Goal: Task Accomplishment & Management: Use online tool/utility

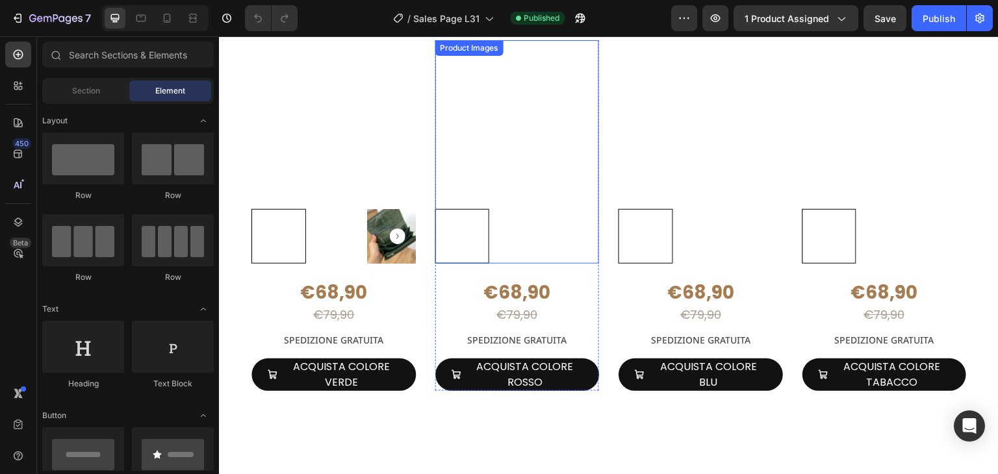
scroll to position [1559, 0]
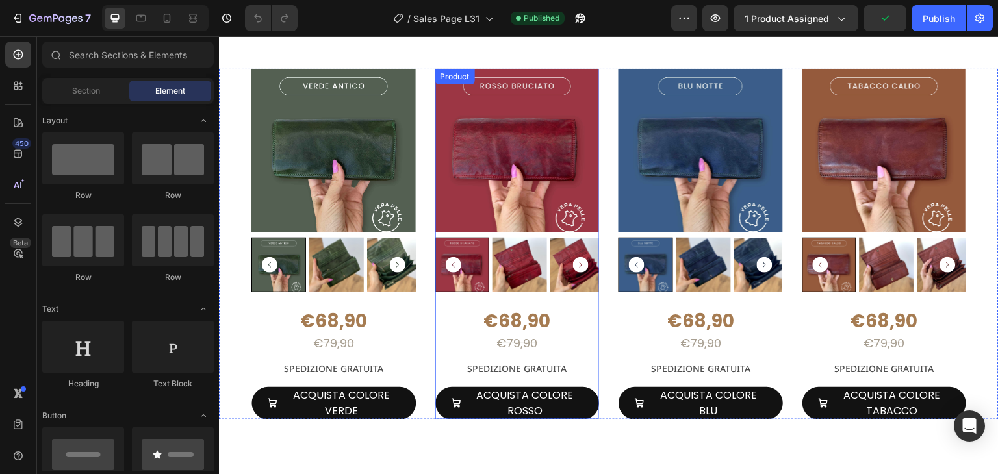
click at [588, 309] on div "€68,90 Product Price Product Price €79,90 Product Price Product Price SPEDIZION…" at bounding box center [517, 343] width 164 height 68
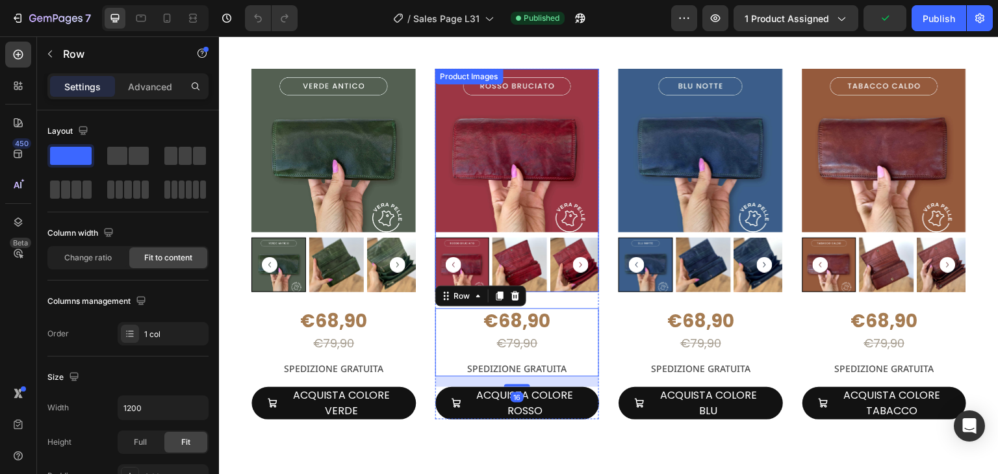
click at [574, 101] on img at bounding box center [517, 151] width 164 height 164
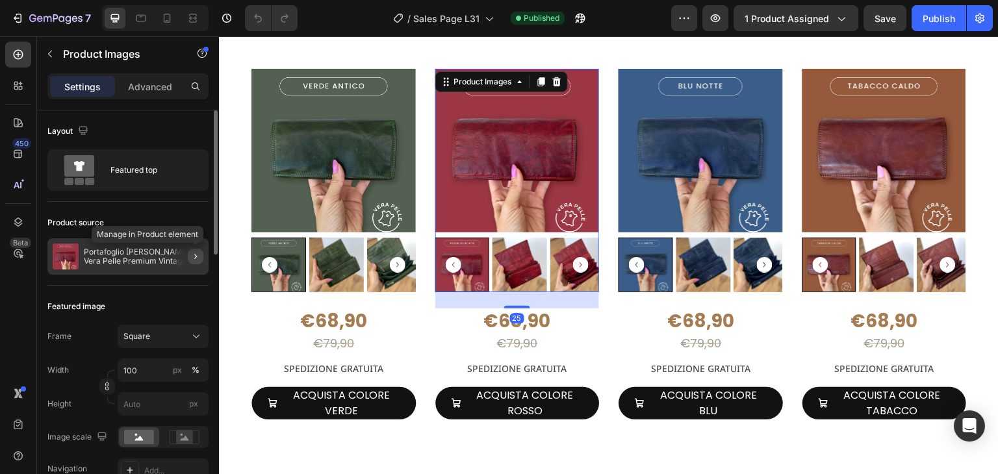
click at [198, 251] on icon "button" at bounding box center [195, 256] width 10 height 10
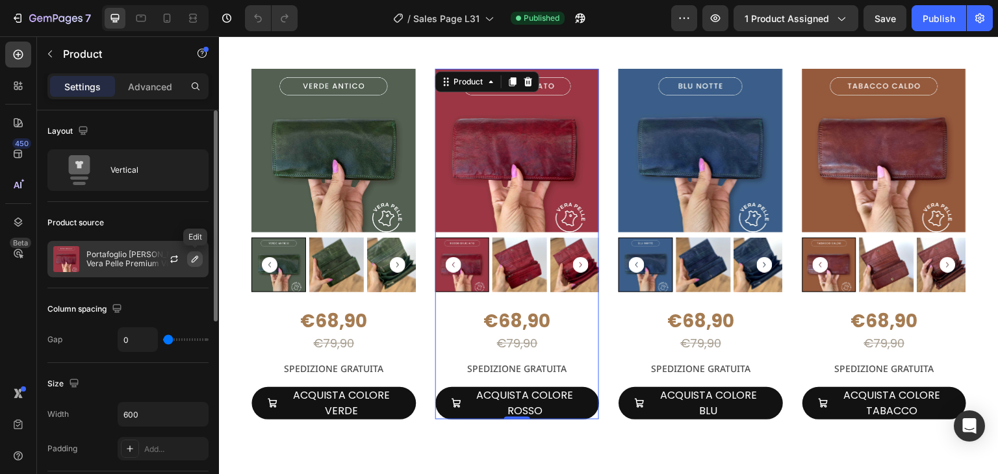
click at [201, 262] on button "button" at bounding box center [195, 259] width 16 height 16
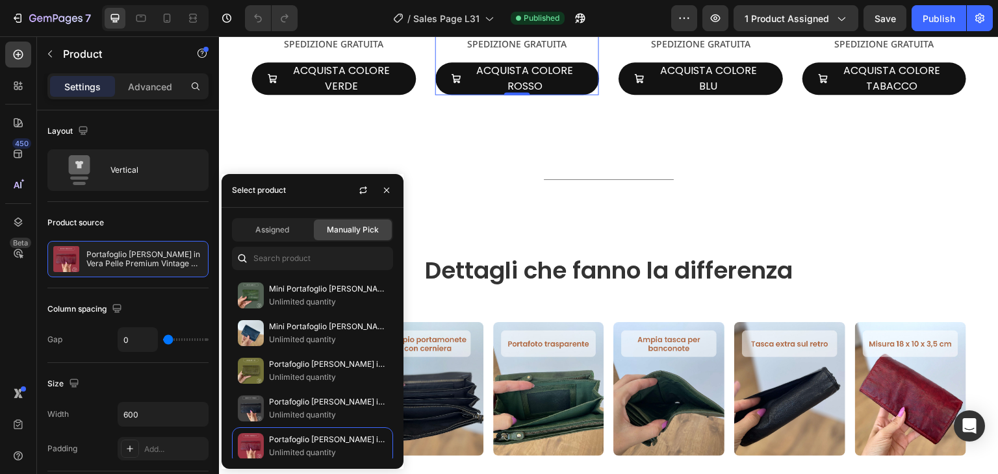
scroll to position [779, 0]
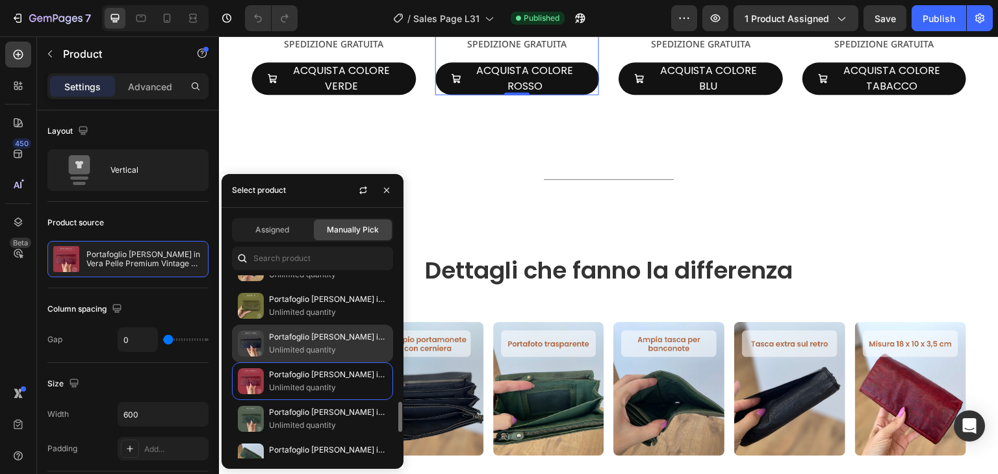
click at [305, 331] on p "Portafoglio [PERSON_NAME] in [PERSON_NAME] Premium Vintage 18x10cm" at bounding box center [328, 337] width 118 height 13
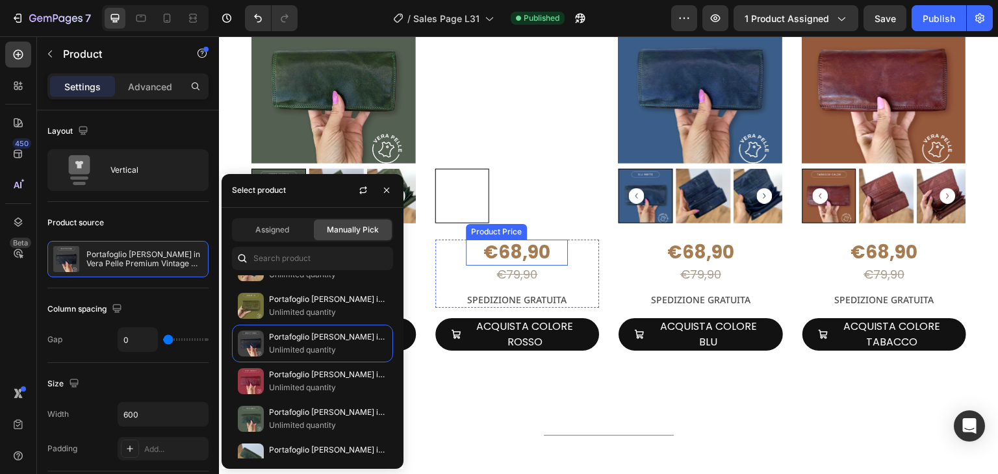
scroll to position [1624, 0]
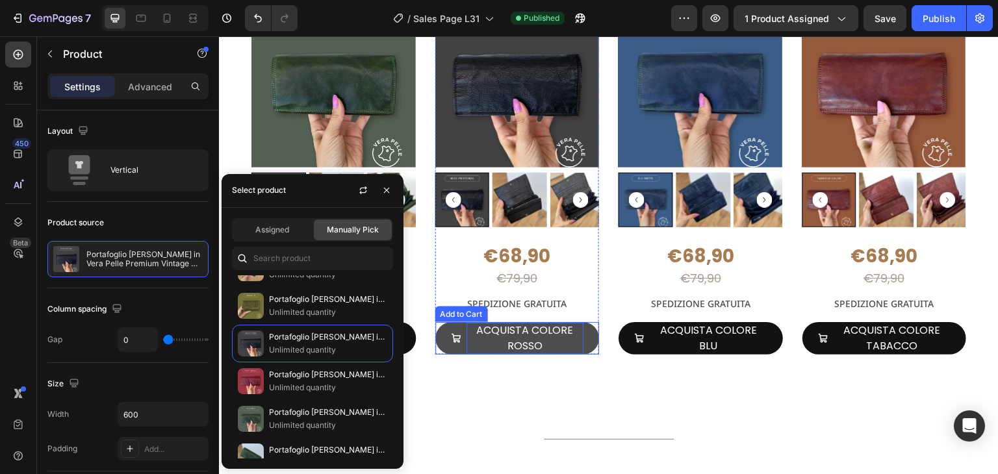
click at [549, 340] on div "ACQUISTA COLORE ROSSO" at bounding box center [525, 338] width 118 height 31
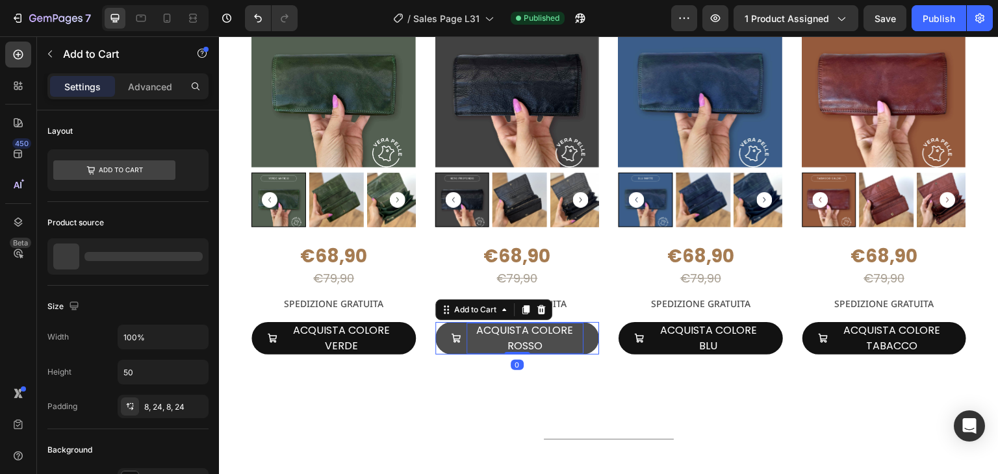
click at [549, 340] on div "ACQUISTA COLORE ROSSO" at bounding box center [525, 338] width 118 height 31
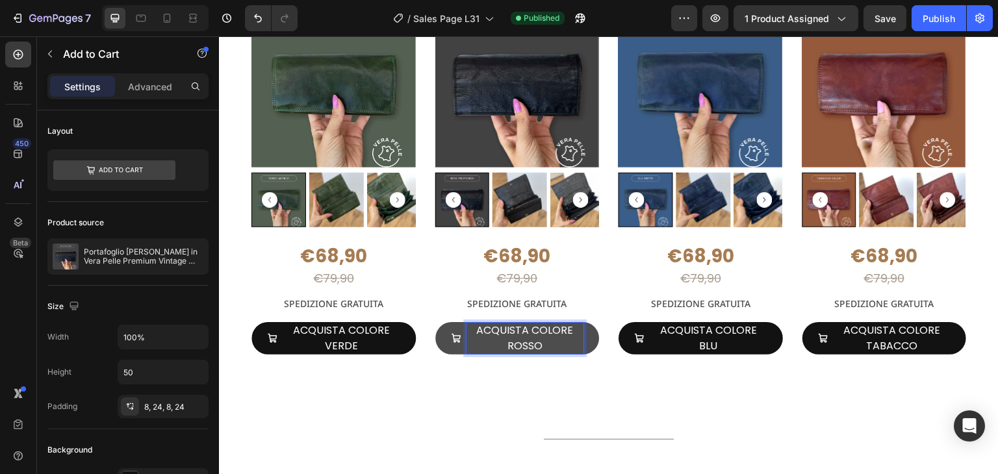
click at [504, 344] on p "ACQUISTA COLORE ROSSO" at bounding box center [525, 338] width 118 height 31
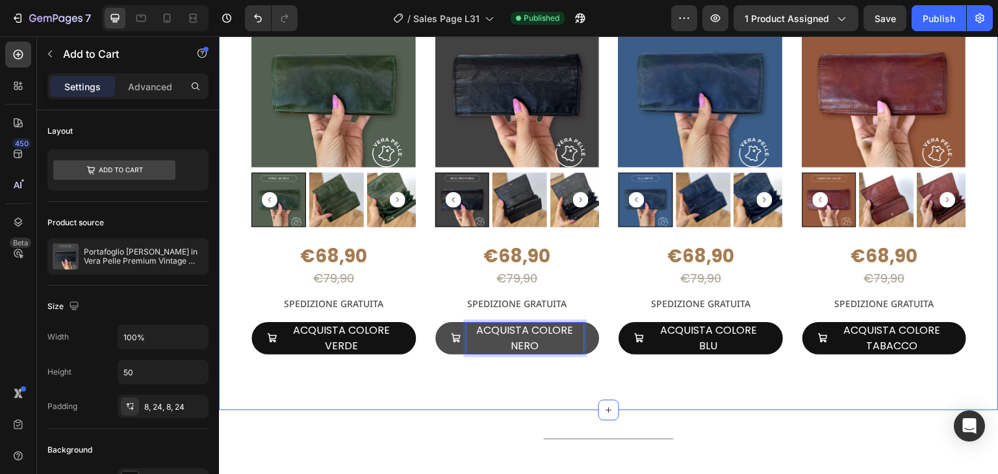
click at [644, 396] on div "Product Images €68,90 Product Price Product Price €79,90 Product Price Product …" at bounding box center [608, 196] width 779 height 427
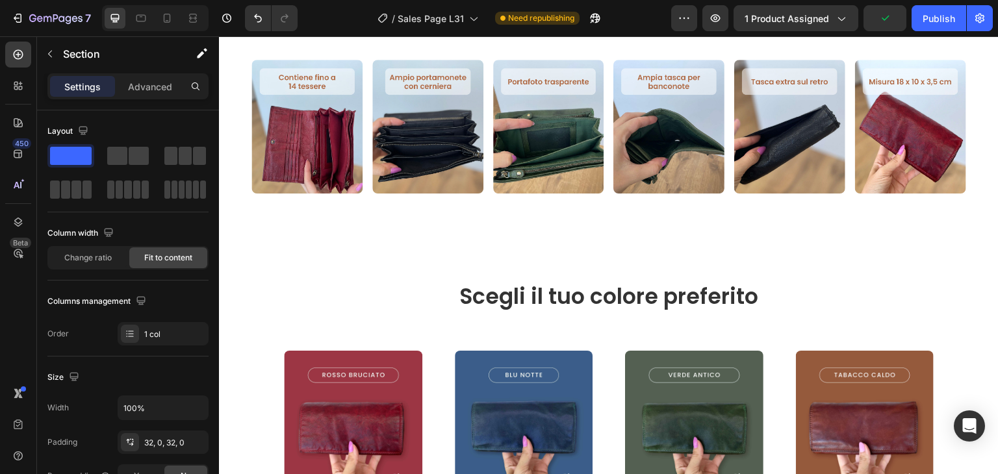
scroll to position [2403, 0]
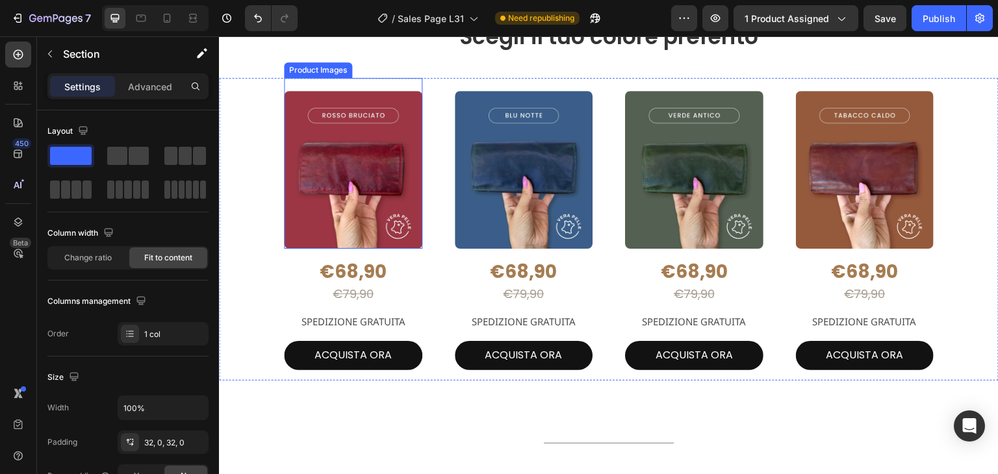
click at [385, 184] on img at bounding box center [353, 170] width 138 height 158
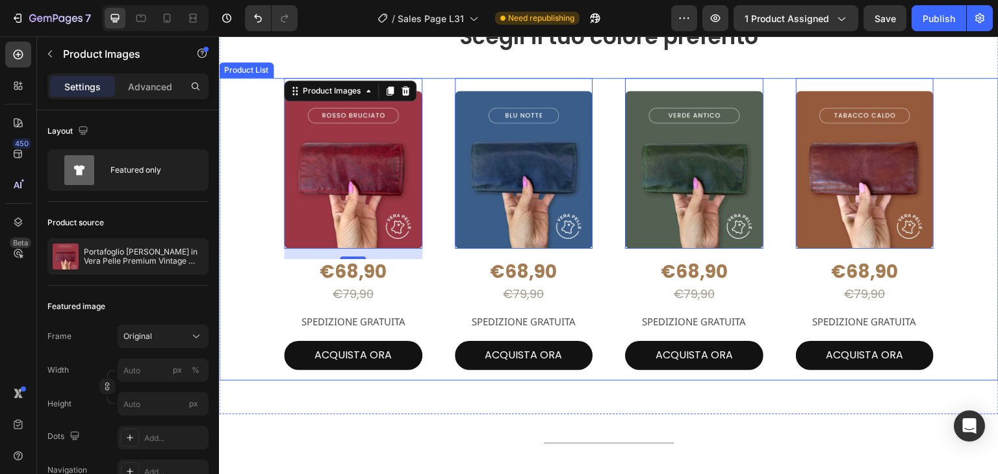
click at [442, 270] on div "Product Images 16 €68,90 Product Price Product Price €79,90 Product Price Produ…" at bounding box center [609, 229] width 650 height 303
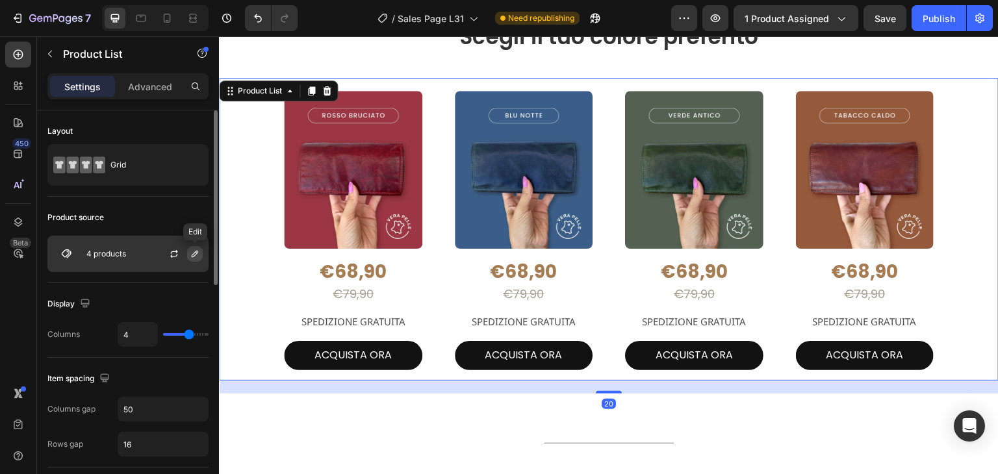
click at [198, 257] on icon "button" at bounding box center [195, 254] width 10 height 10
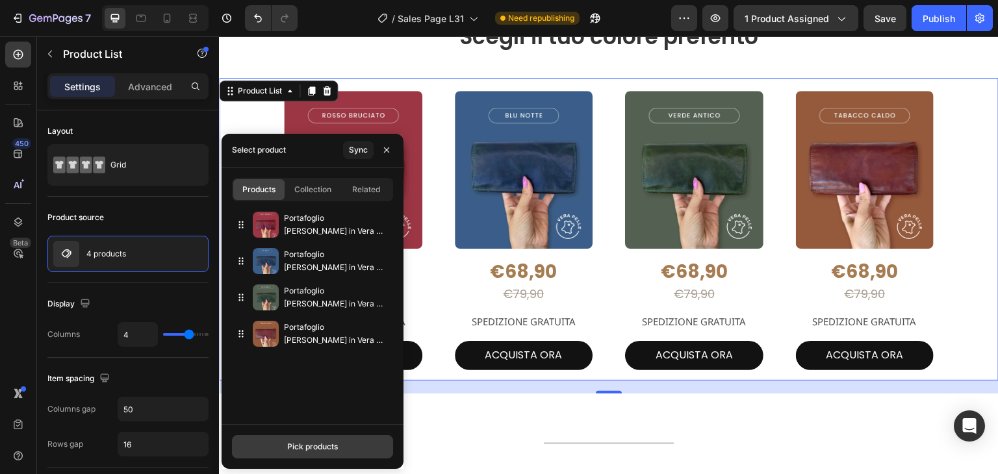
click at [315, 442] on div "Pick products" at bounding box center [312, 447] width 51 height 12
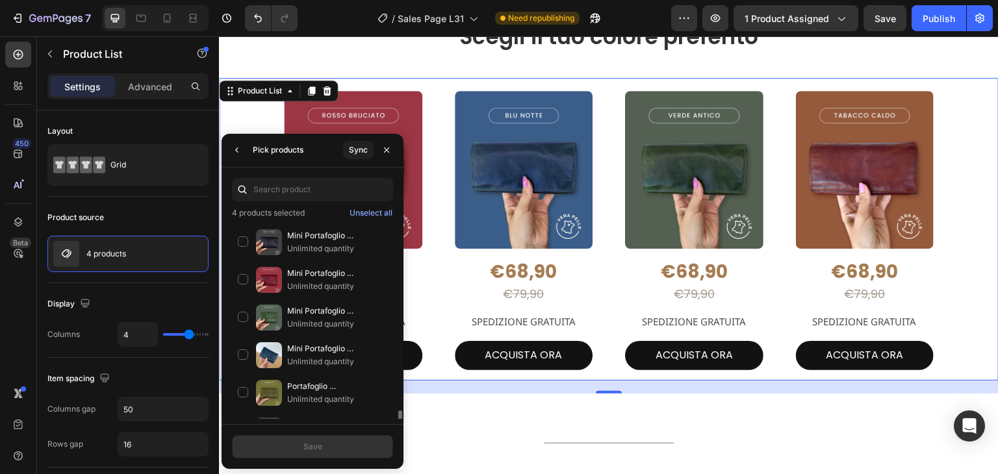
scroll to position [834, 0]
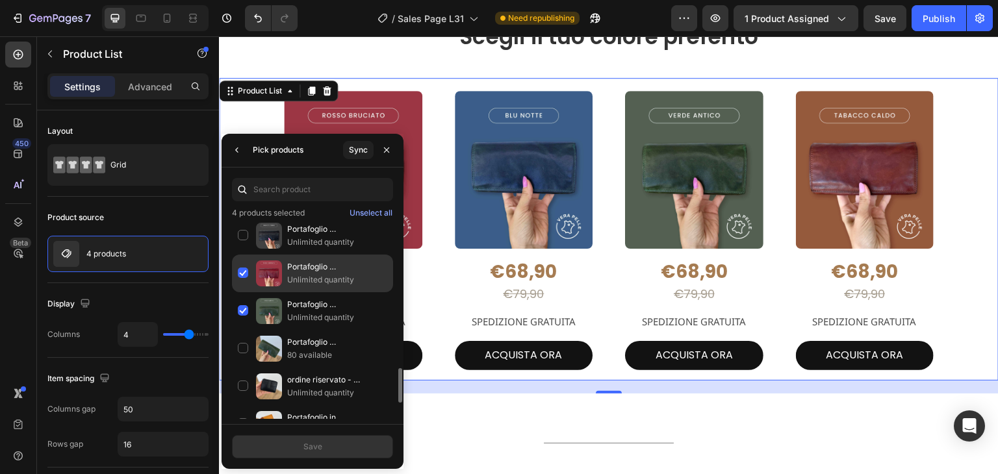
click at [244, 266] on div "Portafoglio [PERSON_NAME] in [PERSON_NAME] Premium Vintage 18x10cm Unlimited qu…" at bounding box center [312, 274] width 161 height 38
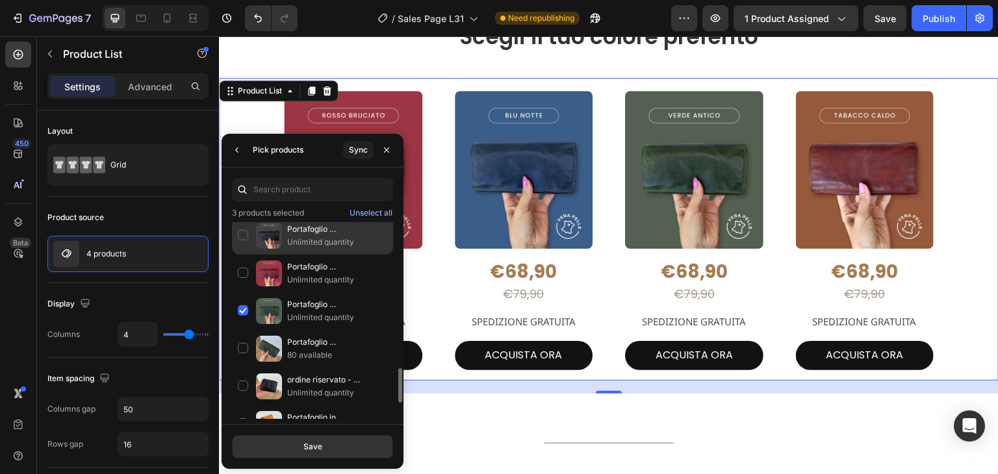
click at [244, 229] on div "Portafoglio [PERSON_NAME] in [PERSON_NAME] Premium Vintage 18x10cm Unlimited qu…" at bounding box center [312, 236] width 161 height 38
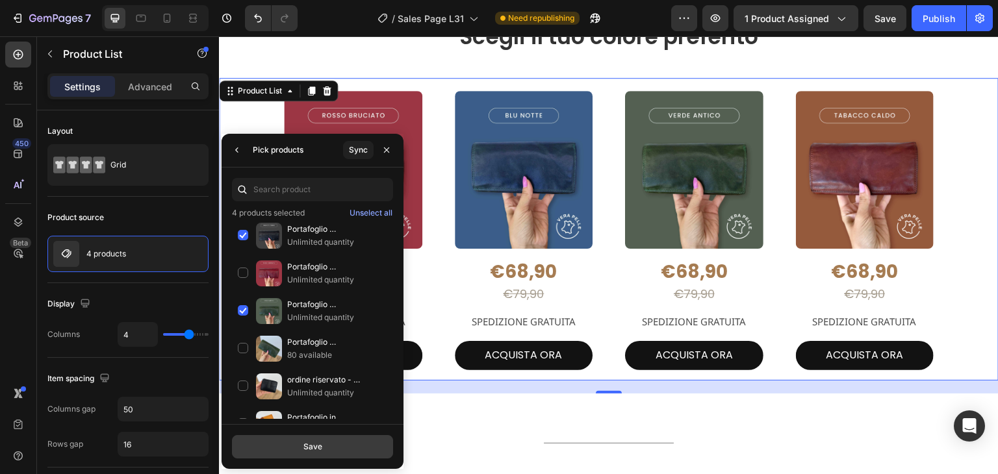
click at [320, 449] on div "Save" at bounding box center [312, 447] width 19 height 12
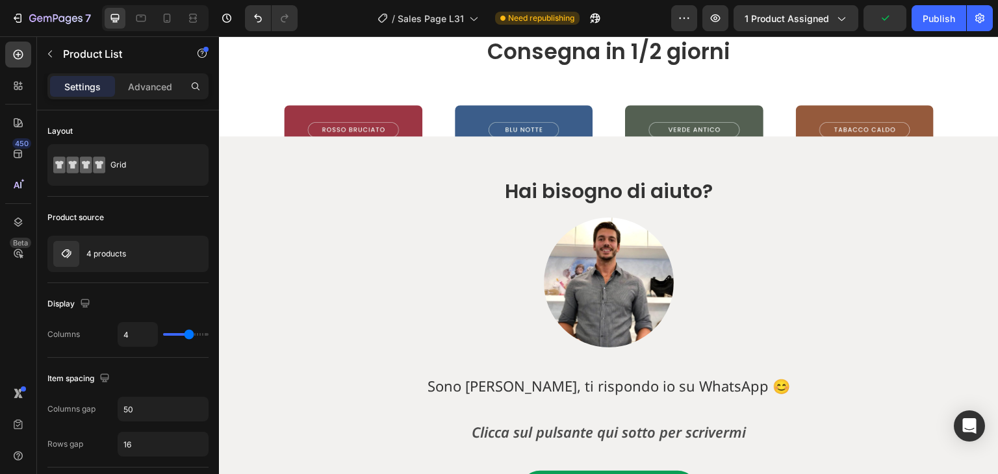
scroll to position [3897, 0]
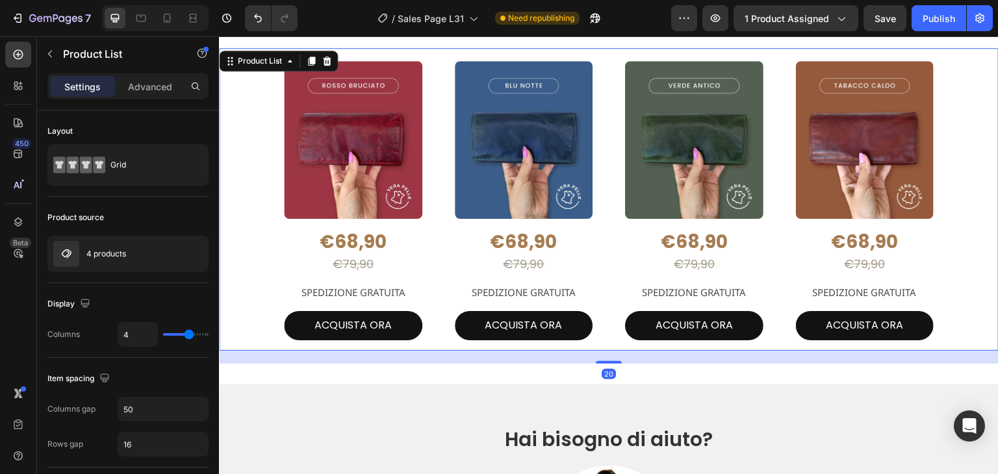
click at [432, 103] on div "Product Images €68,90 Product Price Product Price €79,90 Product Price Product …" at bounding box center [609, 199] width 650 height 303
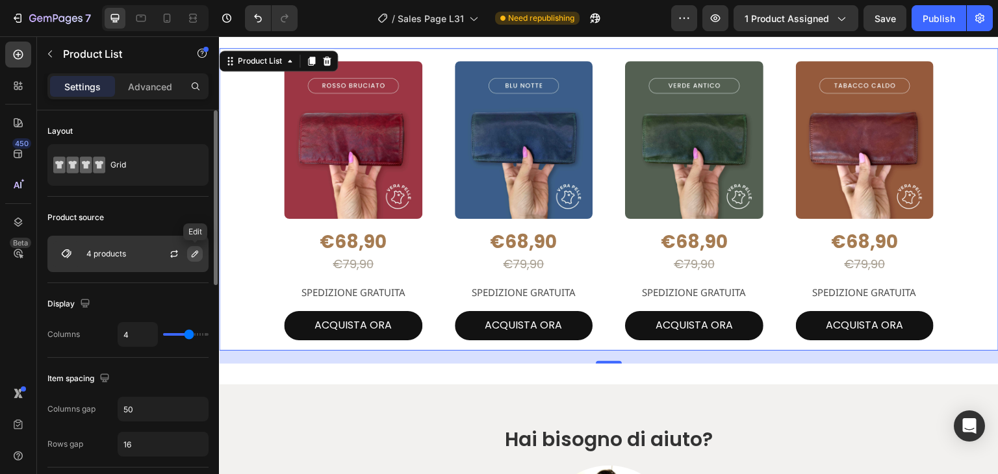
click at [192, 258] on icon "button" at bounding box center [195, 254] width 10 height 10
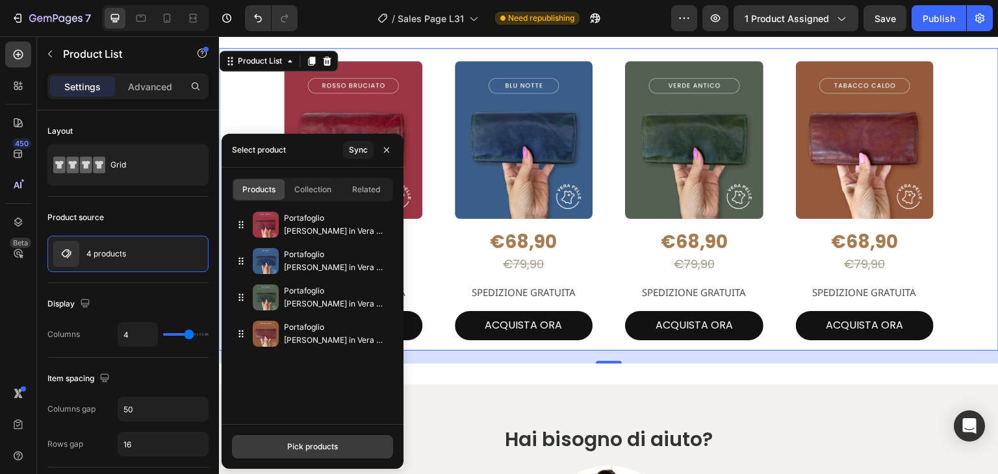
click at [351, 450] on button "Pick products" at bounding box center [312, 446] width 161 height 23
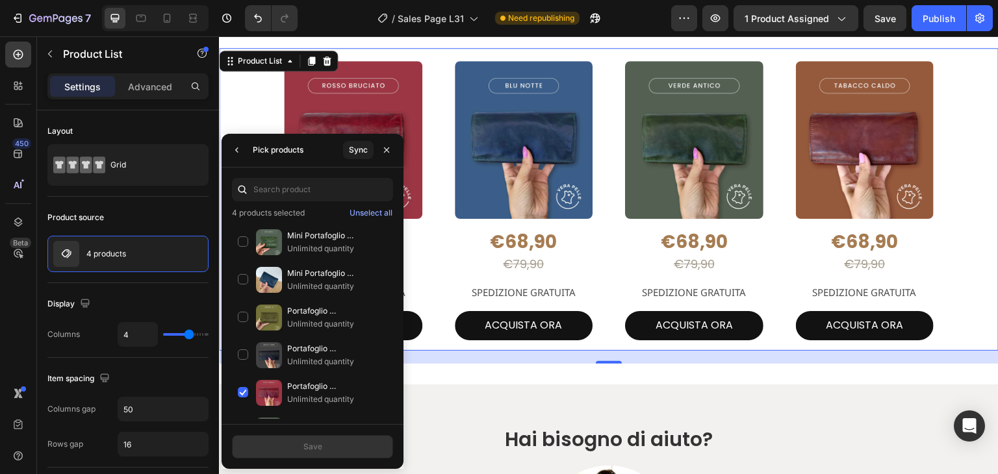
scroll to position [779, 0]
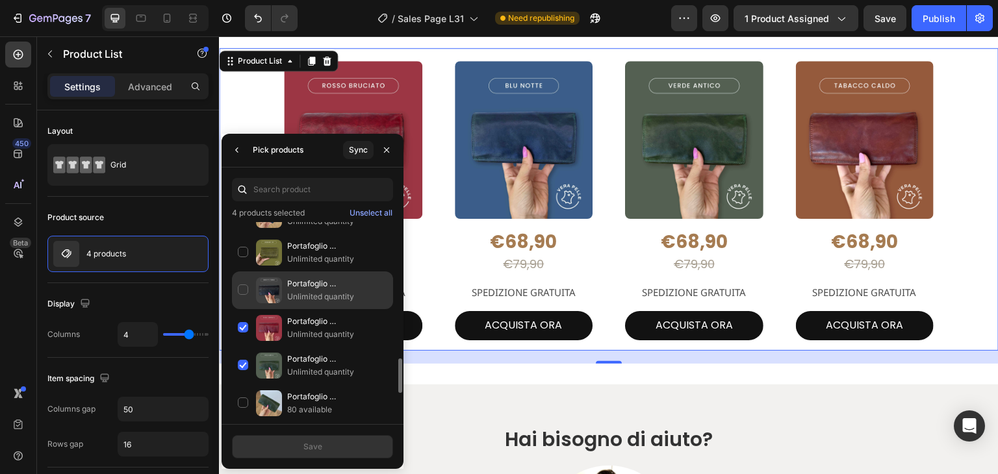
click at [244, 284] on div "Portafoglio [PERSON_NAME] in [PERSON_NAME] Premium Vintage 18x10cm Unlimited qu…" at bounding box center [312, 290] width 161 height 38
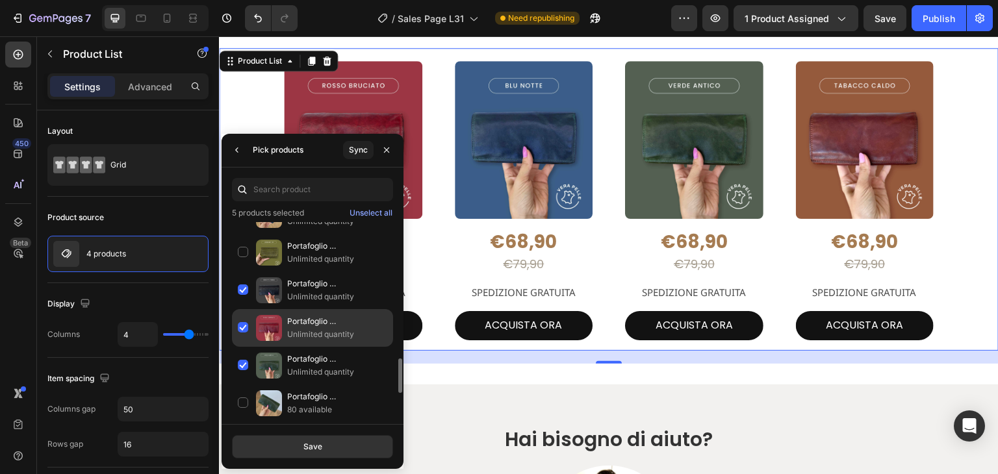
click at [239, 322] on div "Portafoglio [PERSON_NAME] in [PERSON_NAME] Premium Vintage 18x10cm Unlimited qu…" at bounding box center [312, 328] width 161 height 38
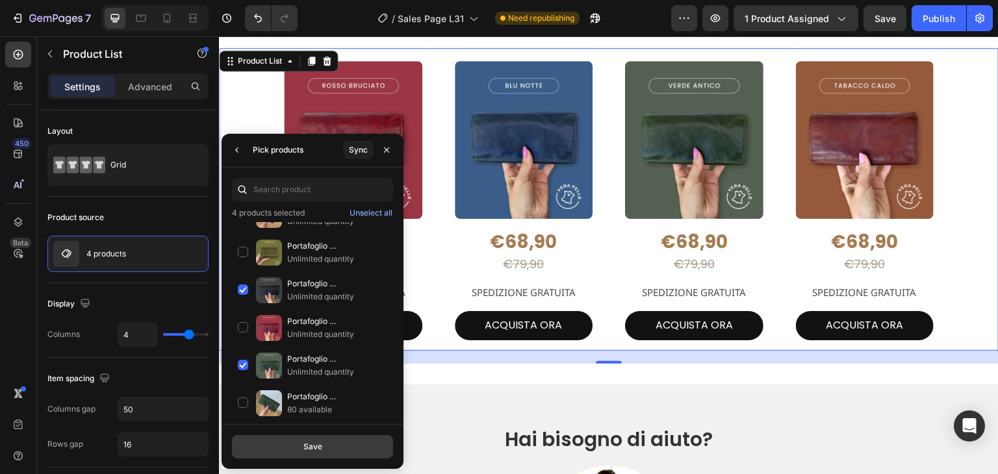
click at [283, 447] on button "Save" at bounding box center [312, 446] width 161 height 23
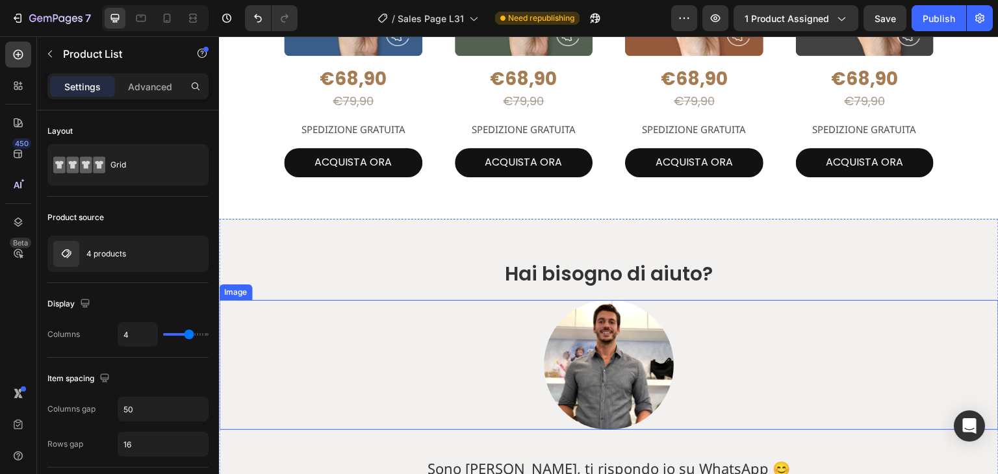
scroll to position [3844, 0]
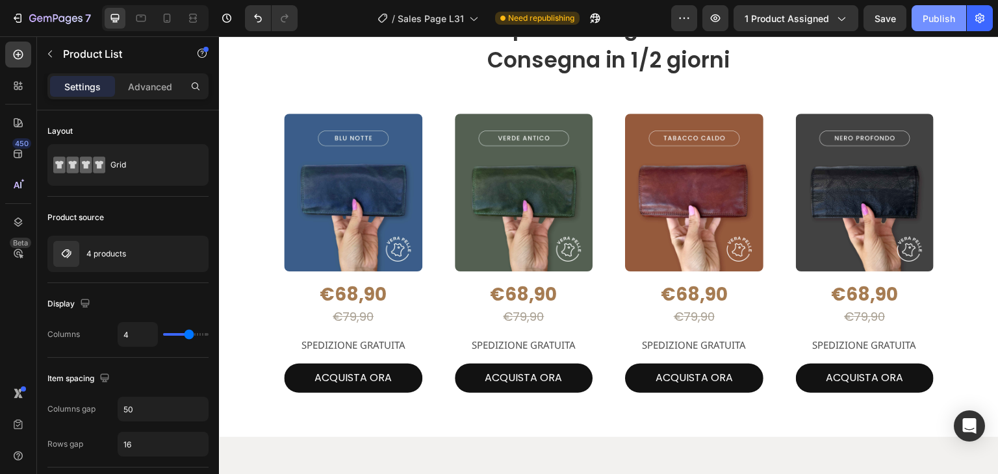
click at [939, 19] on div "Publish" at bounding box center [938, 19] width 32 height 14
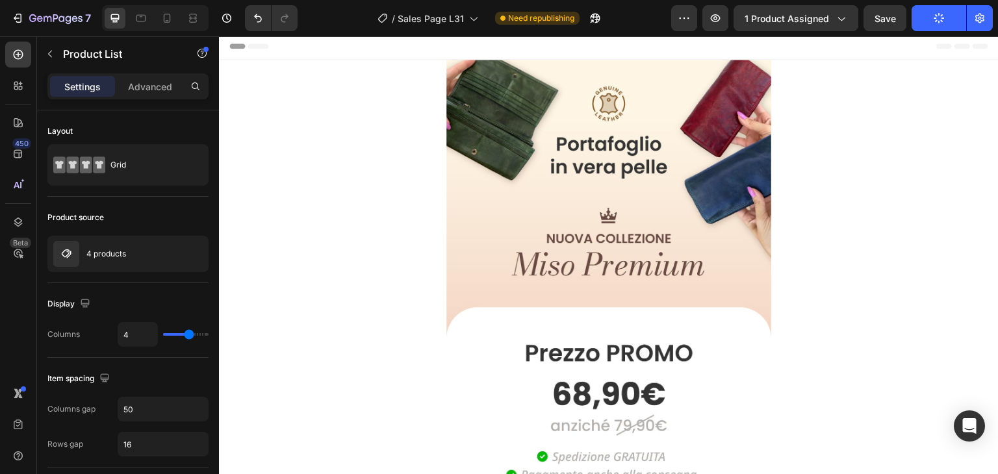
scroll to position [0, 0]
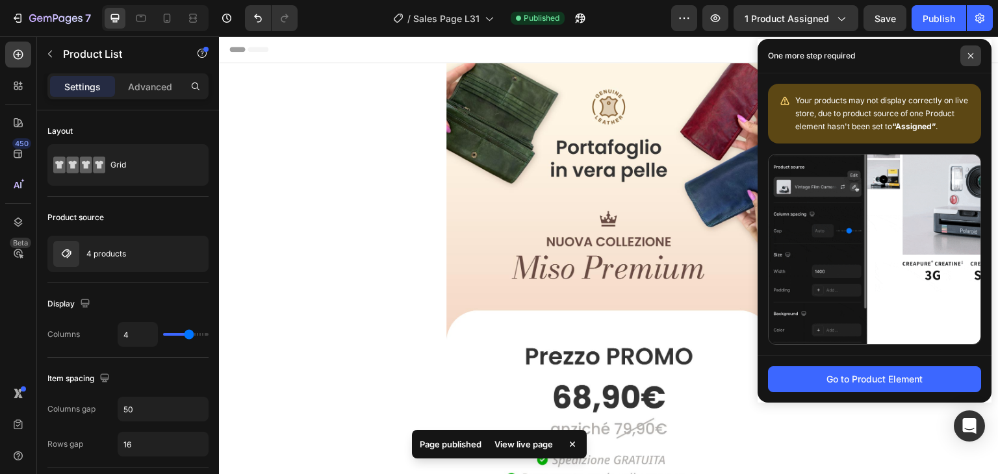
click at [971, 60] on span at bounding box center [970, 55] width 21 height 21
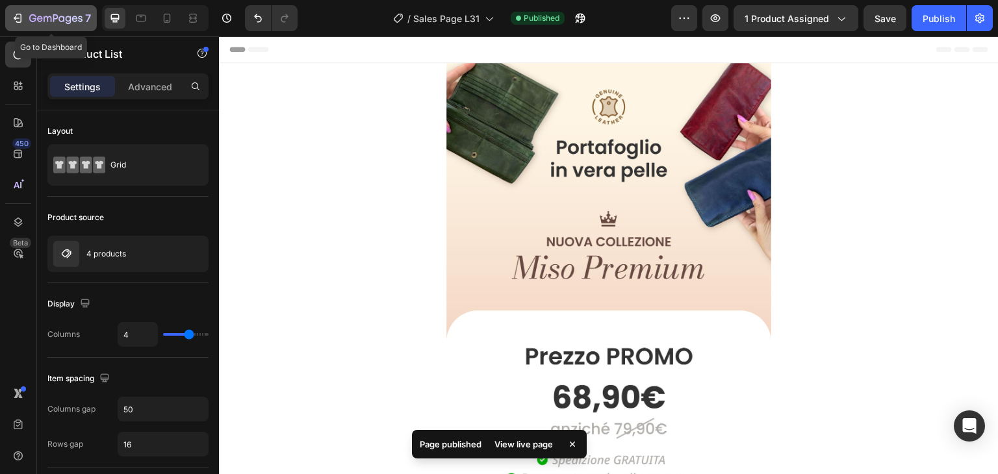
click at [48, 21] on icon "button" at bounding box center [55, 19] width 53 height 11
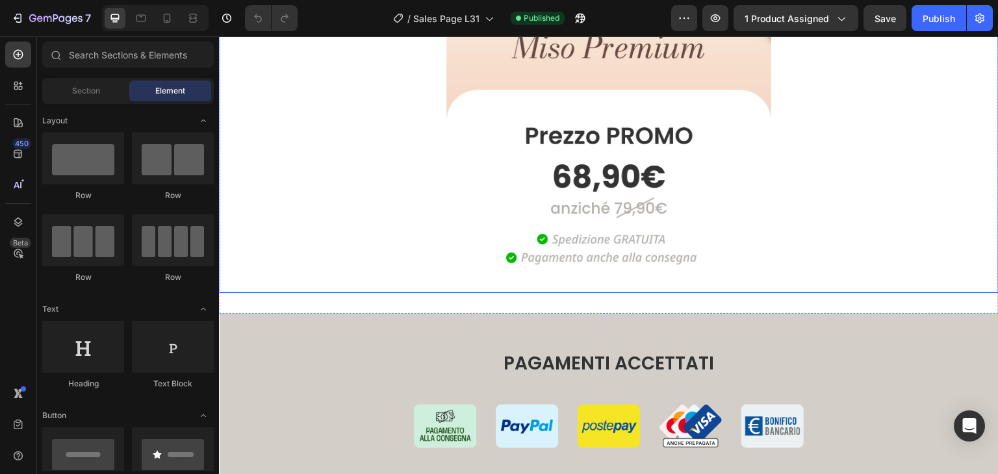
scroll to position [260, 0]
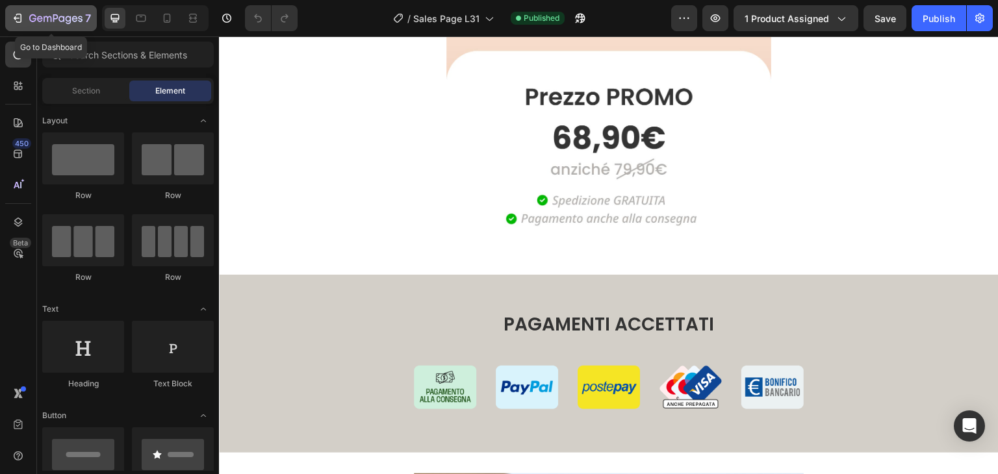
click at [51, 20] on icon "button" at bounding box center [48, 19] width 8 height 6
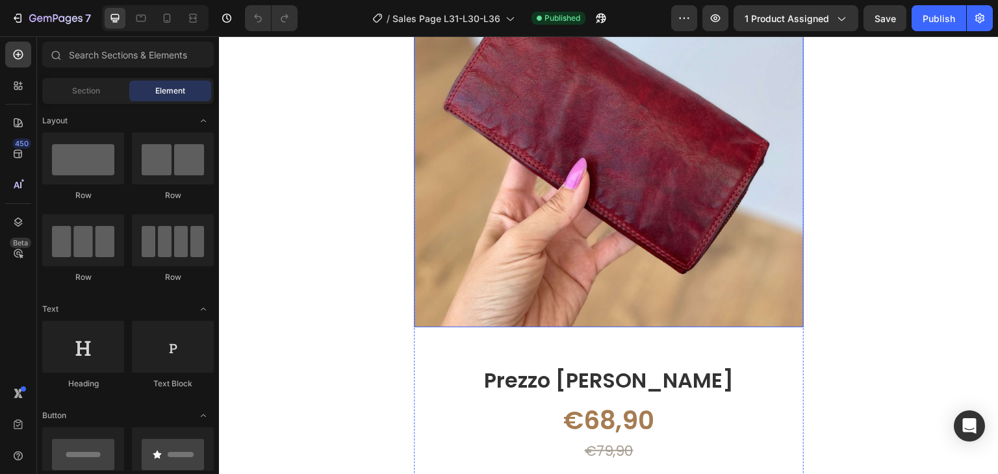
scroll to position [1429, 0]
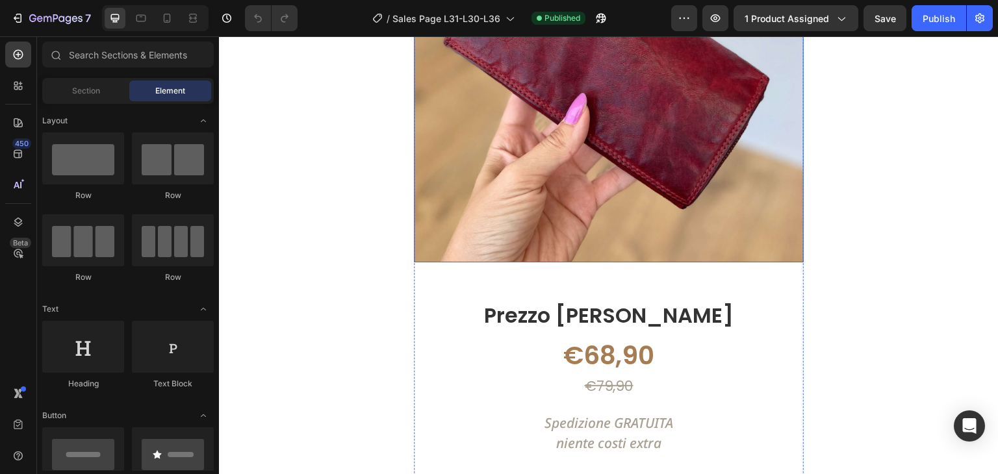
click at [588, 132] on img at bounding box center [609, 68] width 390 height 390
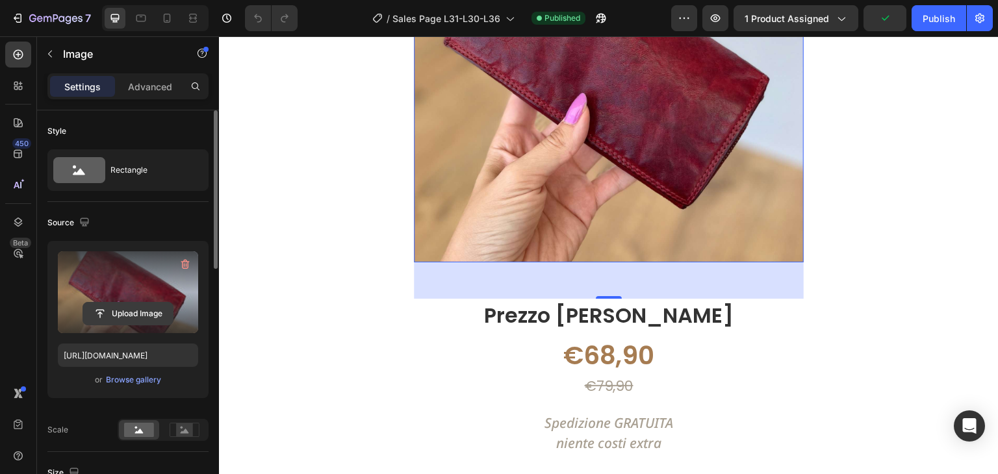
click at [154, 318] on input "file" at bounding box center [128, 314] width 90 height 22
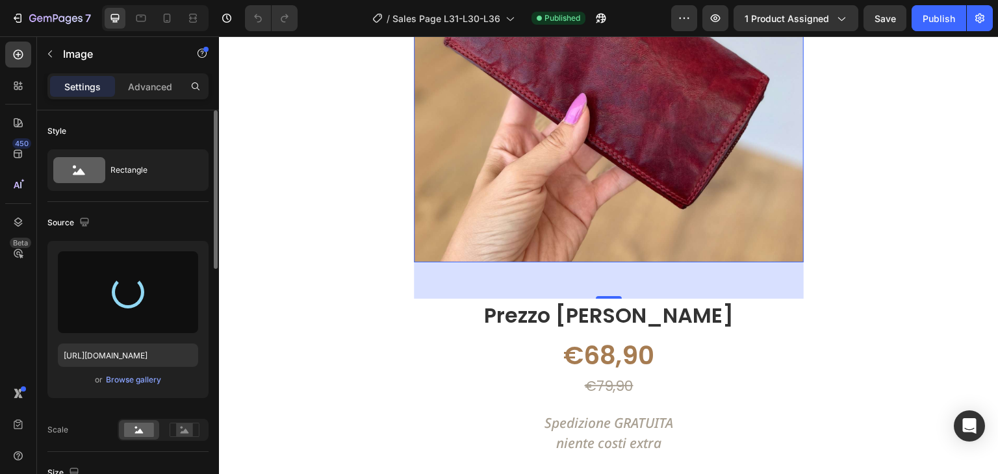
scroll to position [1364, 0]
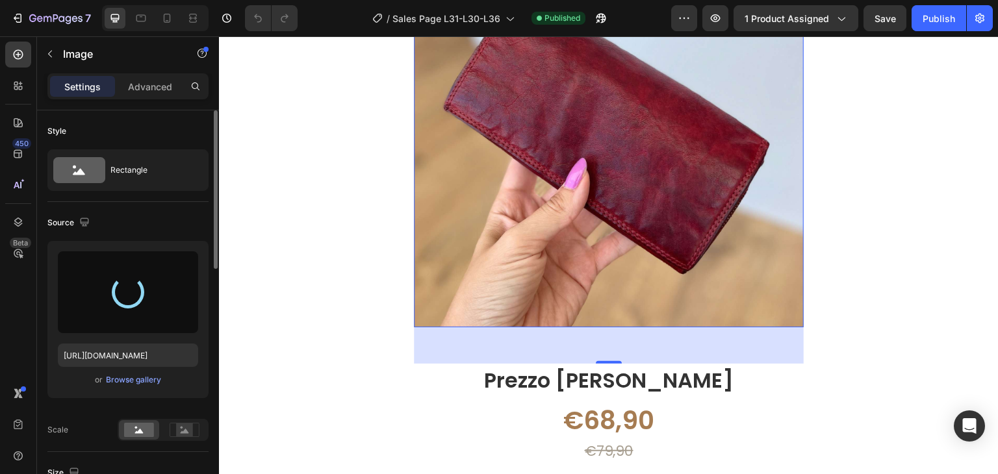
type input "[URL][DOMAIN_NAME]"
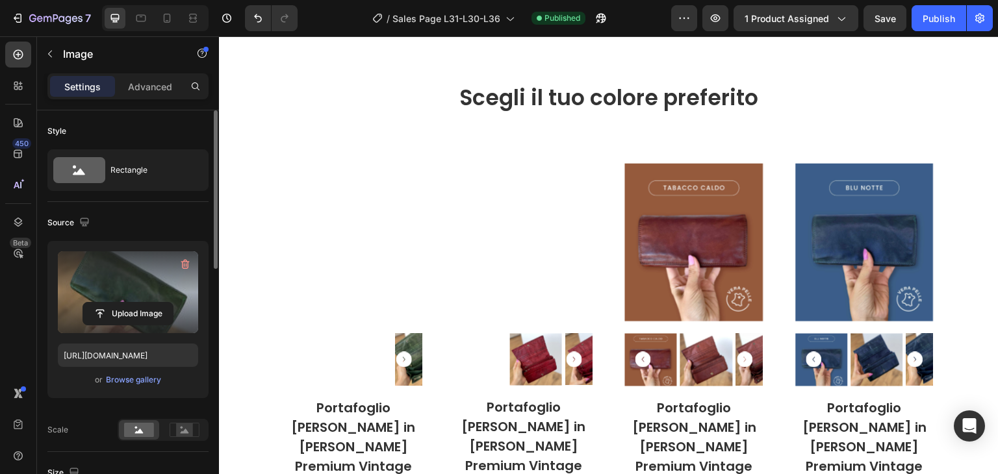
scroll to position [2468, 0]
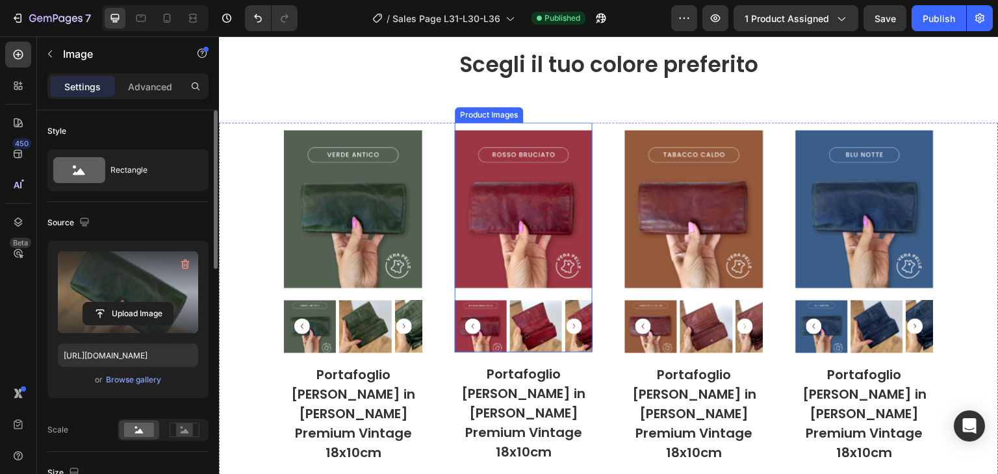
click at [566, 203] on img at bounding box center [524, 209] width 138 height 173
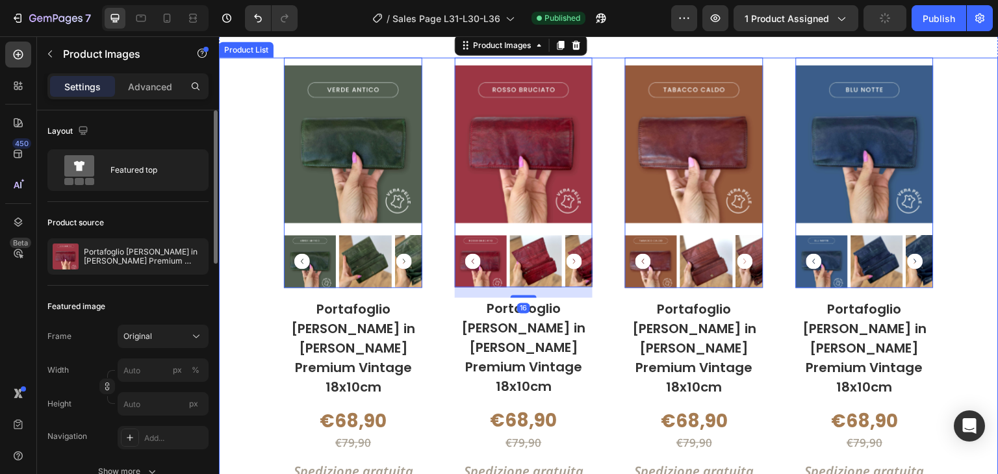
scroll to position [2598, 0]
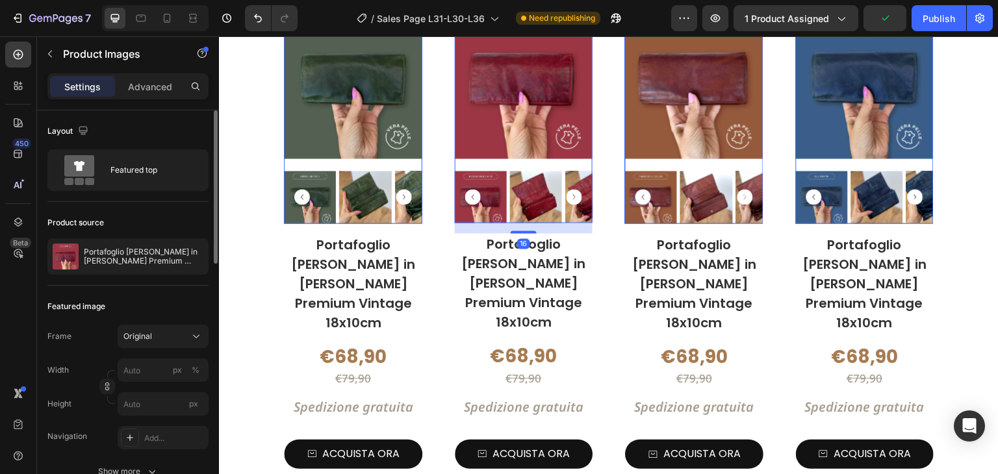
click at [583, 223] on div "16" at bounding box center [524, 228] width 138 height 10
click at [195, 258] on icon "button" at bounding box center [195, 256] width 10 height 10
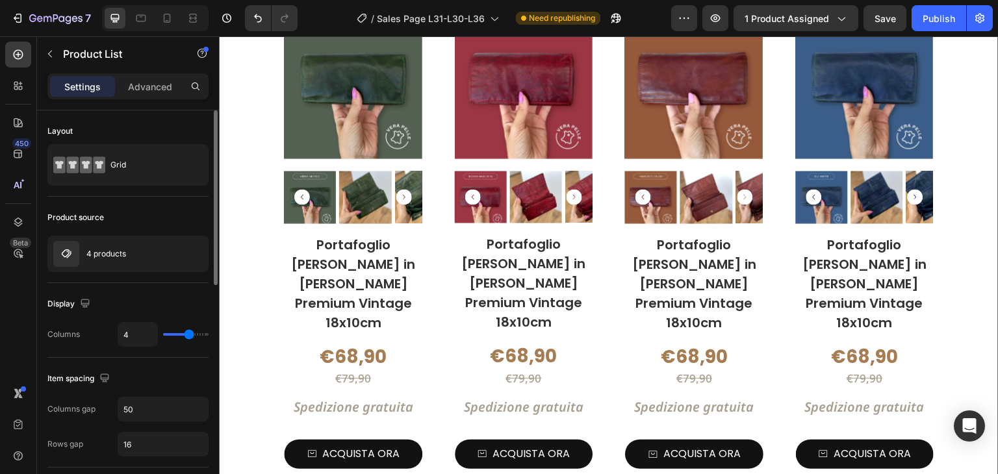
click at [440, 213] on div "Product Images Portafoglio [PERSON_NAME] in [PERSON_NAME] Premium Vintage 18x10…" at bounding box center [609, 242] width 650 height 499
click at [198, 255] on icon "button" at bounding box center [195, 254] width 10 height 10
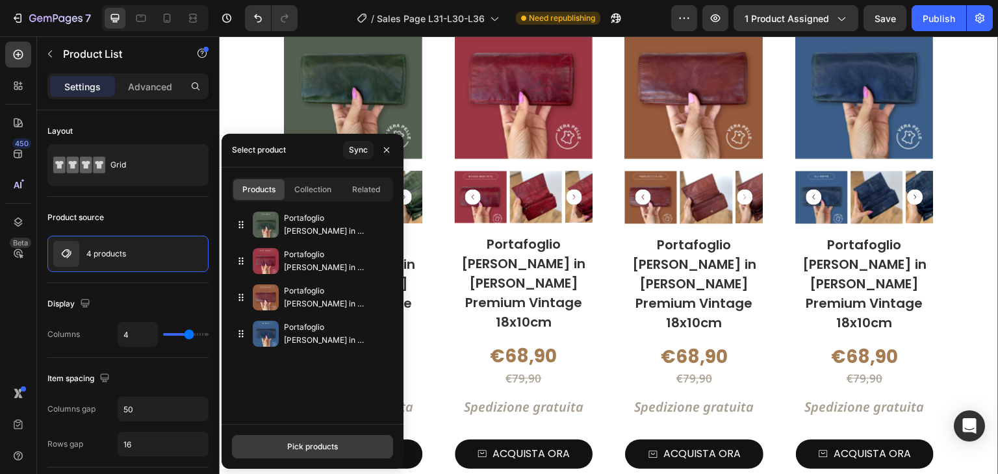
click at [310, 448] on div "Pick products" at bounding box center [312, 447] width 51 height 12
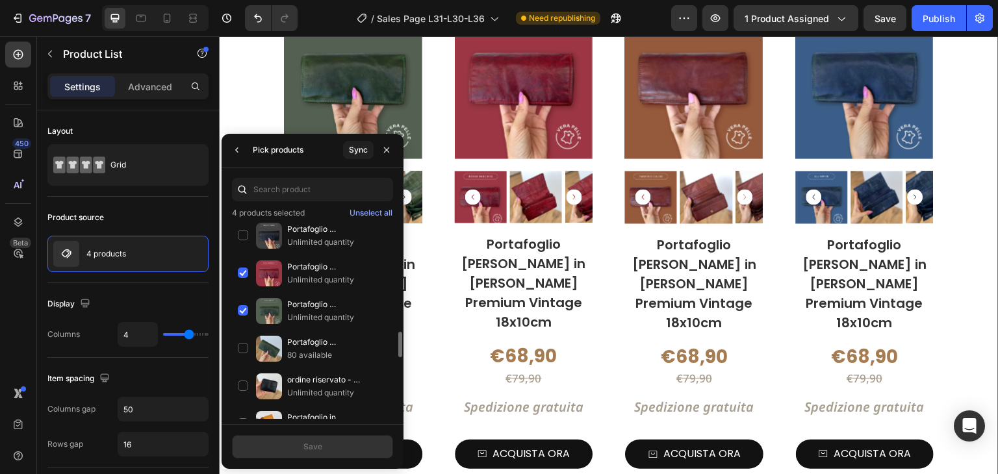
scroll to position [769, 0]
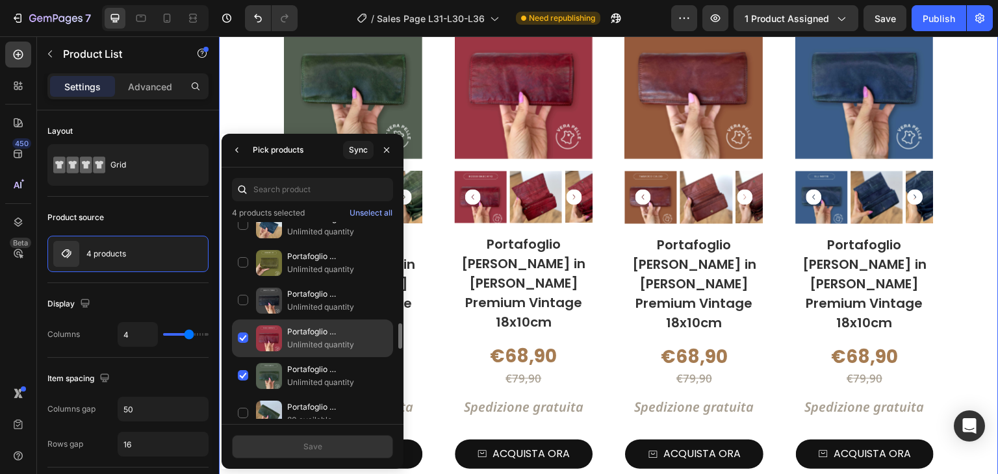
click at [240, 329] on div "Portafoglio [PERSON_NAME] in [PERSON_NAME] Premium Vintage 18x10cm Unlimited qu…" at bounding box center [312, 339] width 161 height 38
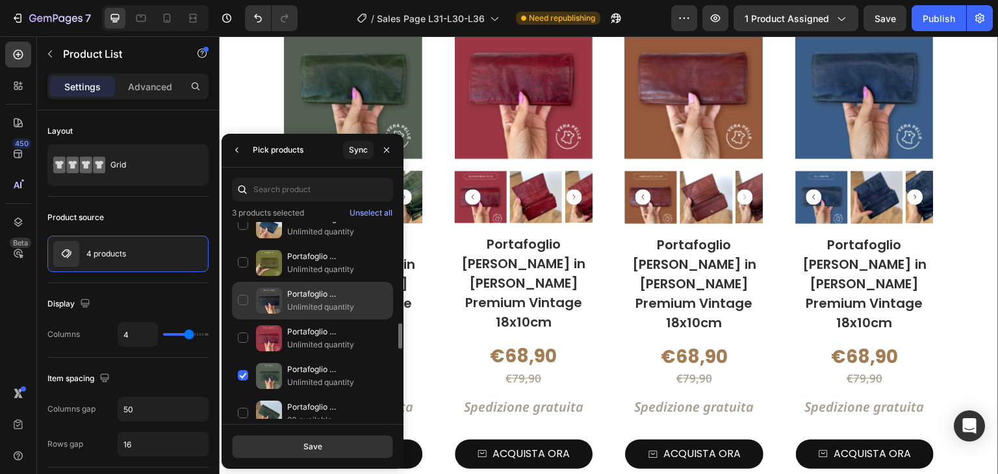
click at [246, 293] on div "Portafoglio [PERSON_NAME] in [PERSON_NAME] Premium Vintage 18x10cm Unlimited qu…" at bounding box center [312, 301] width 161 height 38
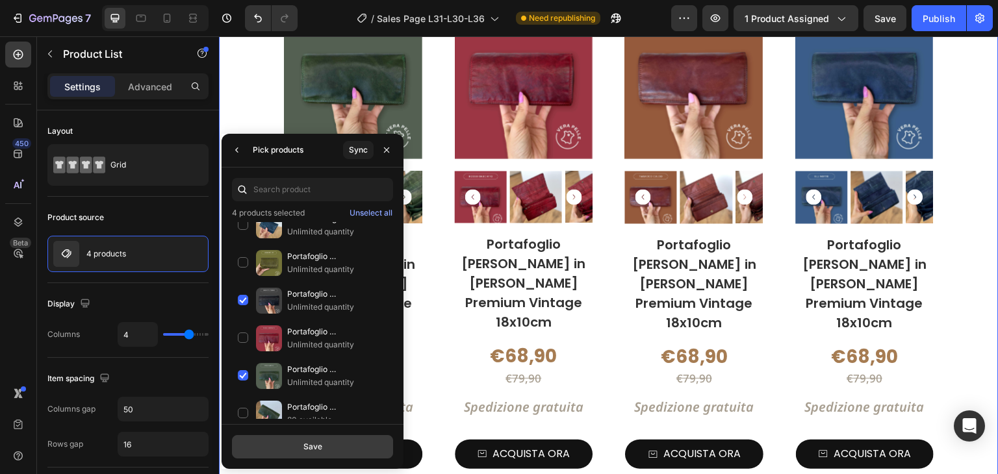
click at [344, 446] on button "Save" at bounding box center [312, 446] width 161 height 23
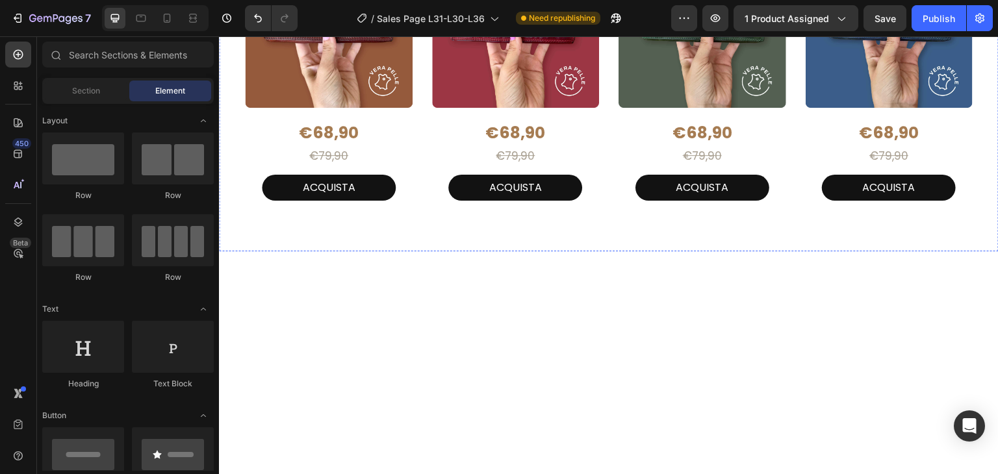
scroll to position [7294, 0]
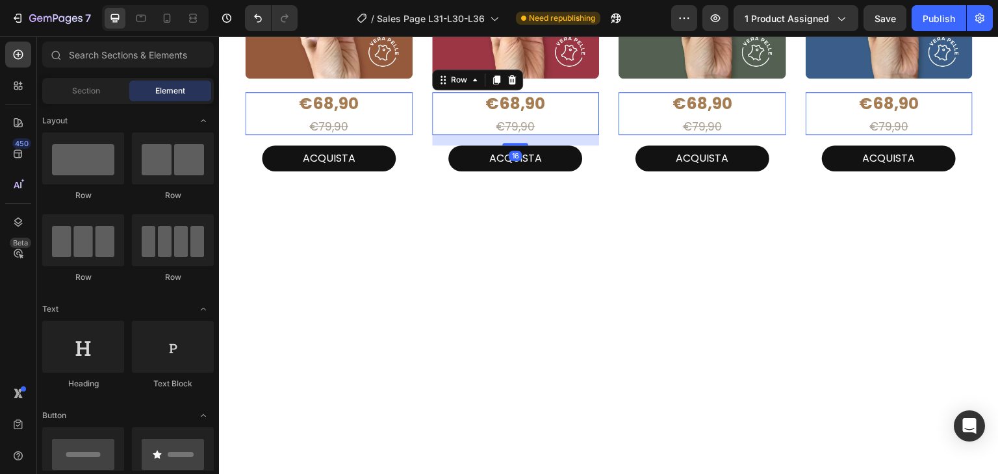
click at [586, 135] on div "€68,90 Product Price Product Price €79,90 Product Price Product Price Row 16" at bounding box center [516, 113] width 168 height 43
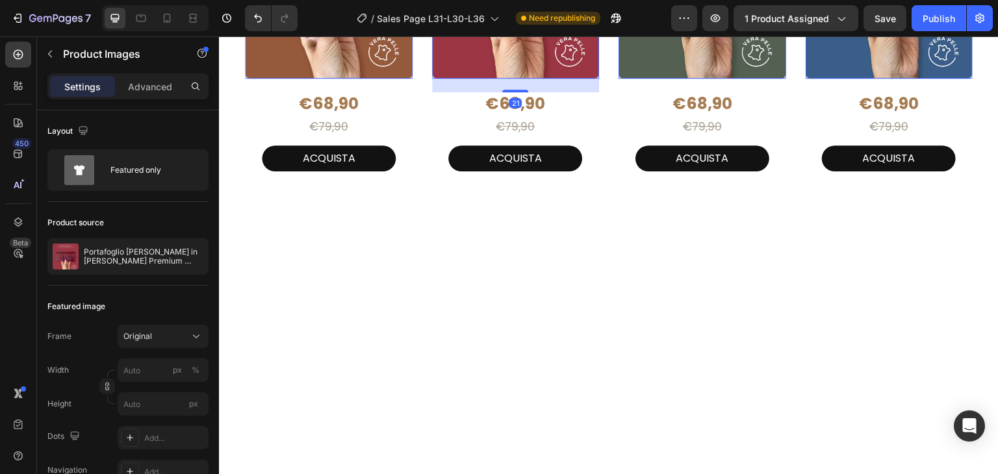
click at [602, 182] on div "Product Images 0 €68,90 Product Price Product Price €79,90 Product Price Produc…" at bounding box center [608, 35] width 727 height 294
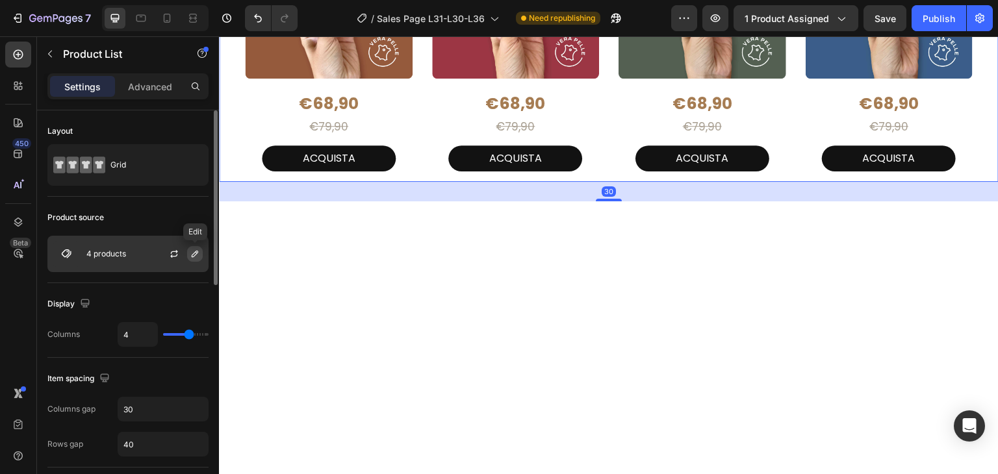
click at [197, 251] on icon "button" at bounding box center [195, 254] width 10 height 10
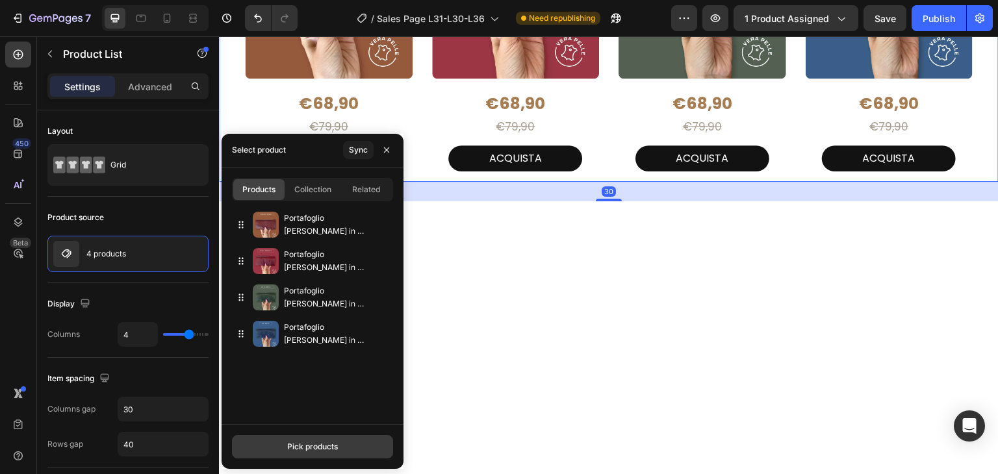
click at [307, 452] on div "Pick products" at bounding box center [312, 447] width 51 height 12
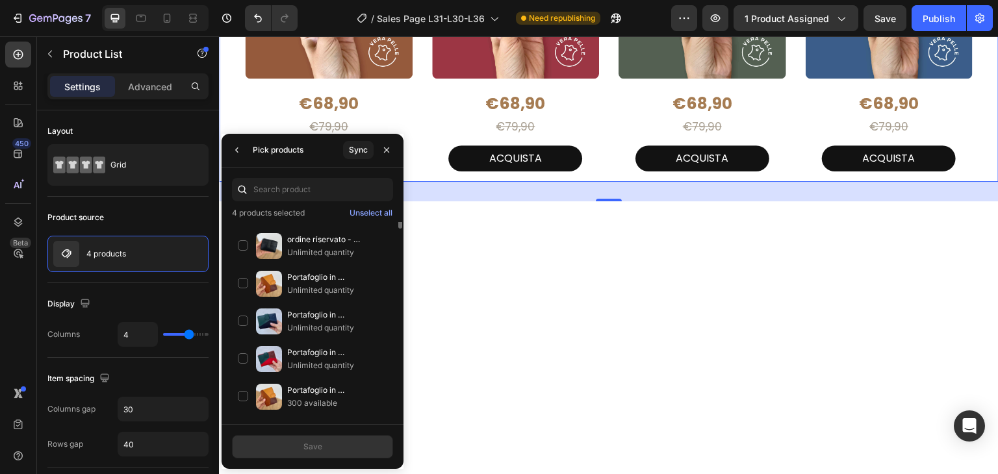
scroll to position [779, 0]
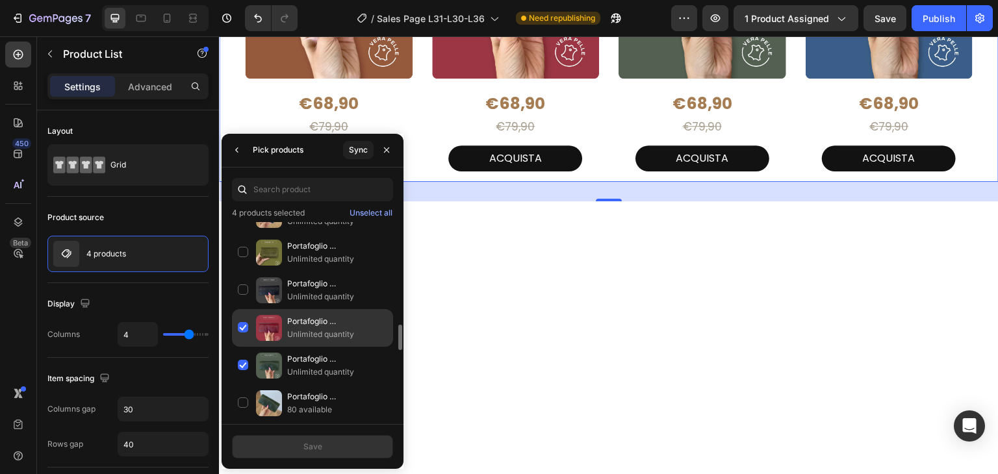
click at [241, 323] on div "Portafoglio [PERSON_NAME] in [PERSON_NAME] Premium Vintage 18x10cm Unlimited qu…" at bounding box center [312, 328] width 161 height 38
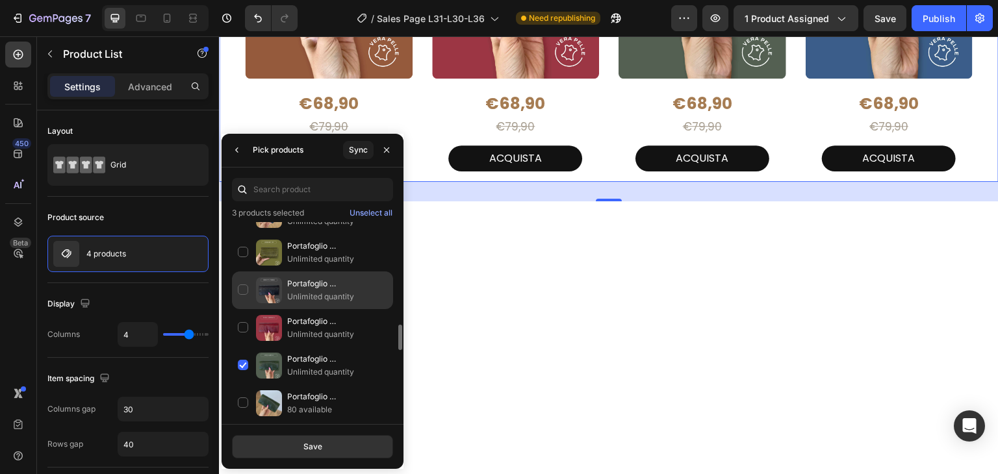
click at [246, 286] on div "Portafoglio [PERSON_NAME] in [PERSON_NAME] Premium Vintage 18x10cm Unlimited qu…" at bounding box center [312, 290] width 161 height 38
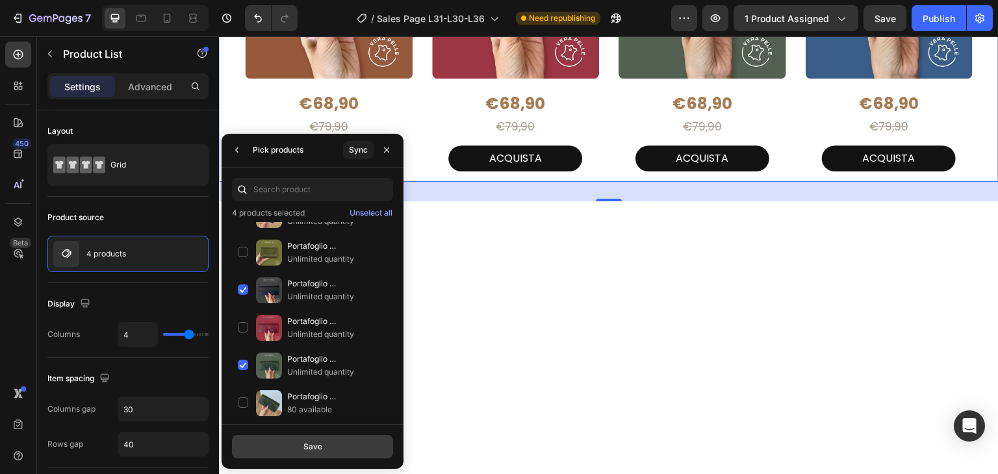
click at [296, 449] on button "Save" at bounding box center [312, 446] width 161 height 23
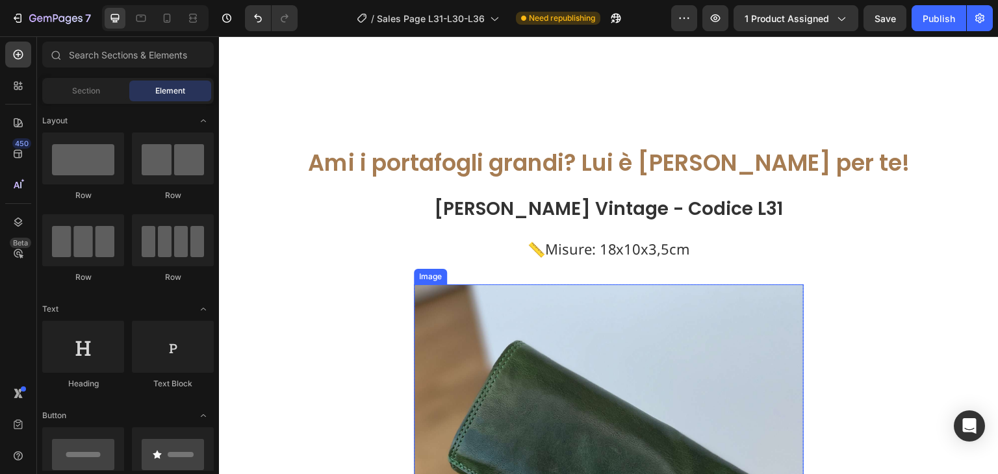
scroll to position [1234, 0]
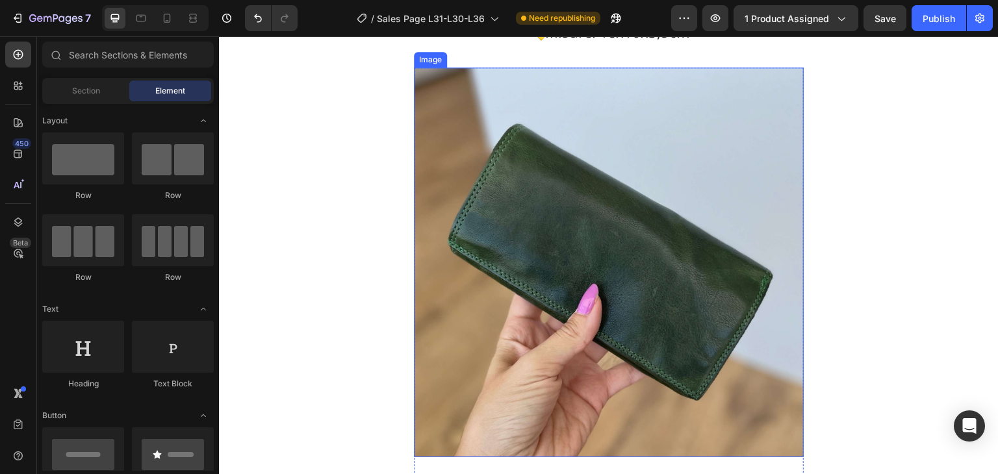
click at [650, 232] on img at bounding box center [609, 263] width 390 height 390
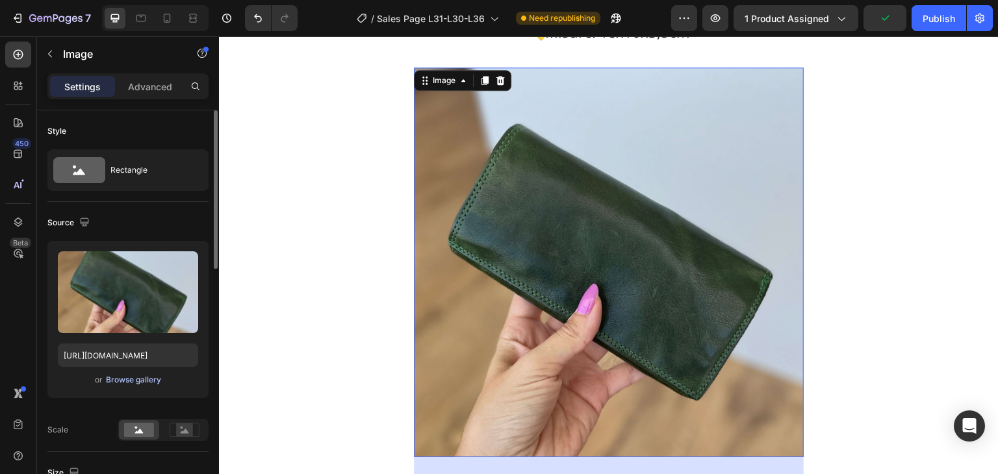
click at [139, 383] on div "Browse gallery" at bounding box center [133, 380] width 55 height 12
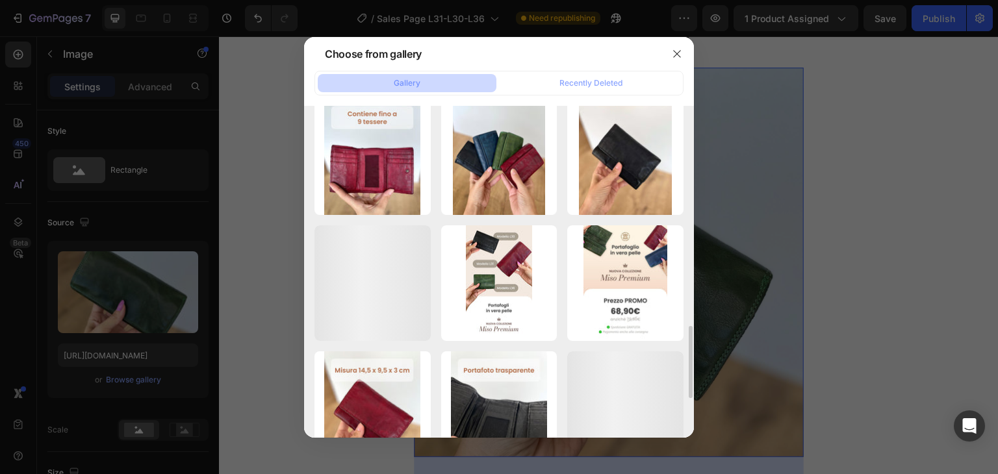
scroll to position [714, 0]
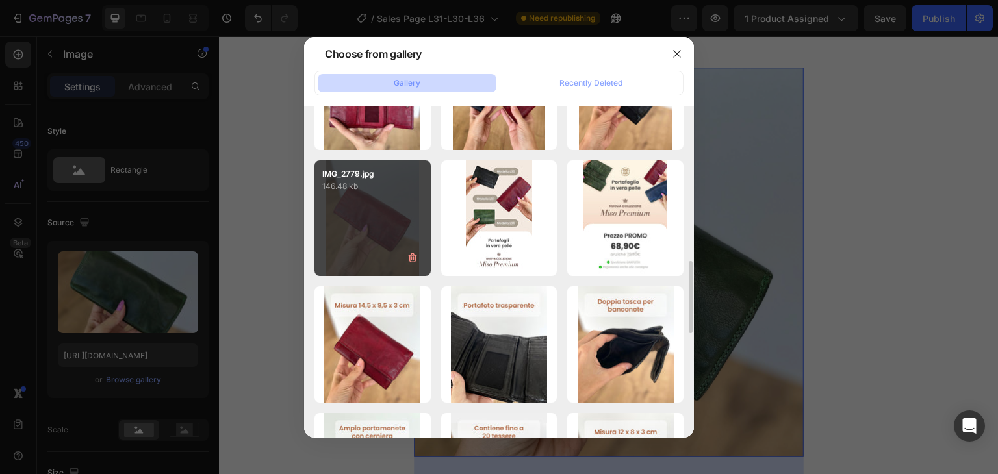
click at [385, 210] on div "IMG_2779.jpg 146.48 kb" at bounding box center [372, 218] width 116 height 116
type input "[URL][DOMAIN_NAME]"
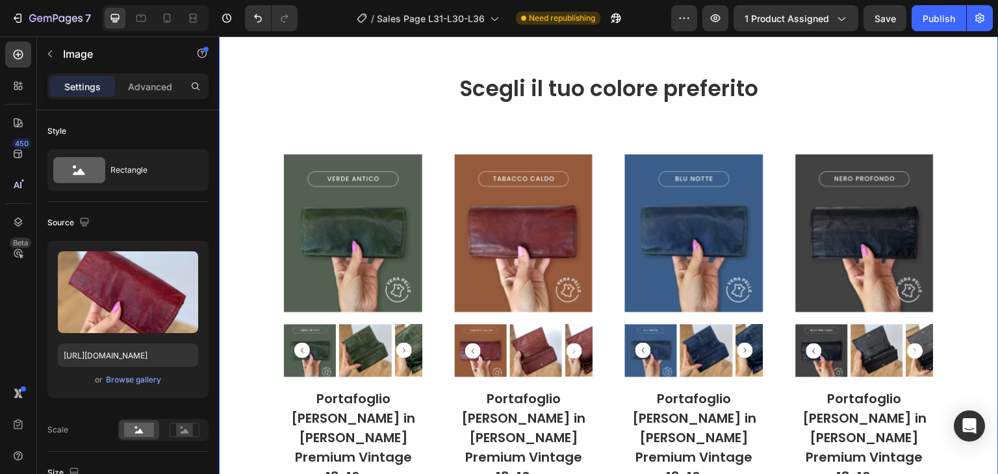
scroll to position [2468, 0]
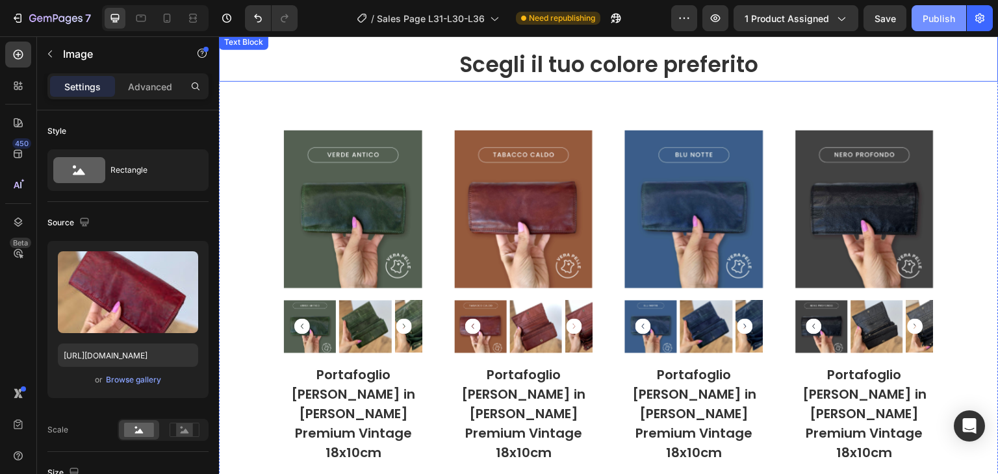
click at [942, 23] on div "Publish" at bounding box center [938, 19] width 32 height 14
